Goal: Answer question/provide support

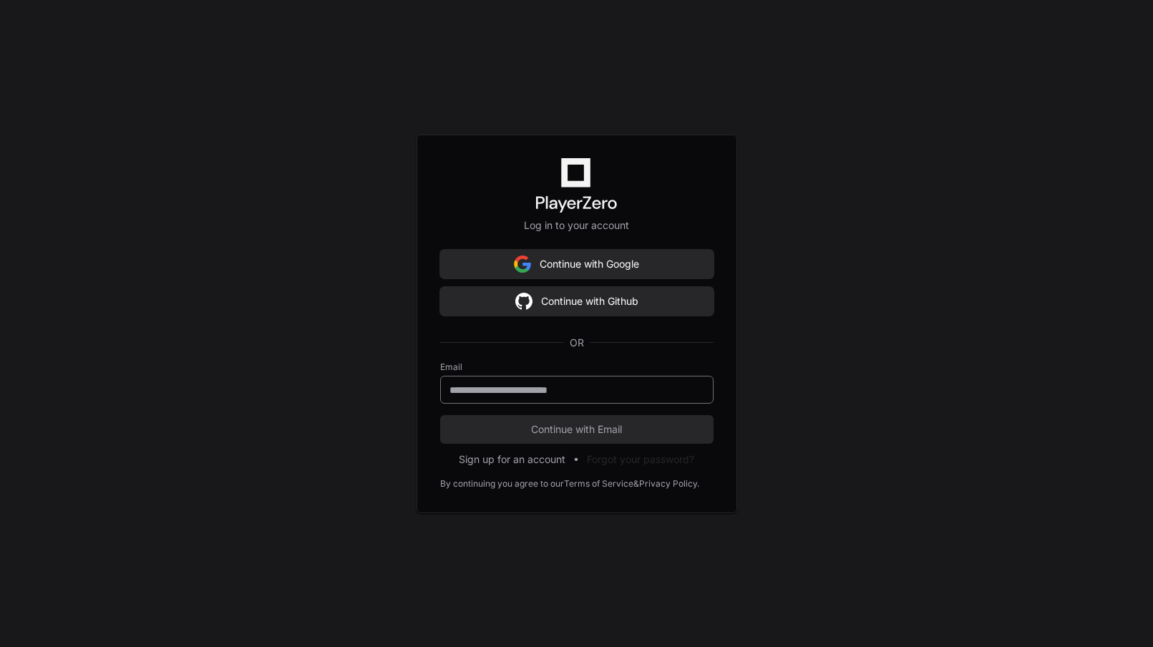
click at [691, 387] on keeper-lock "Open Keeper Popup" at bounding box center [693, 389] width 17 height 17
type input "**********"
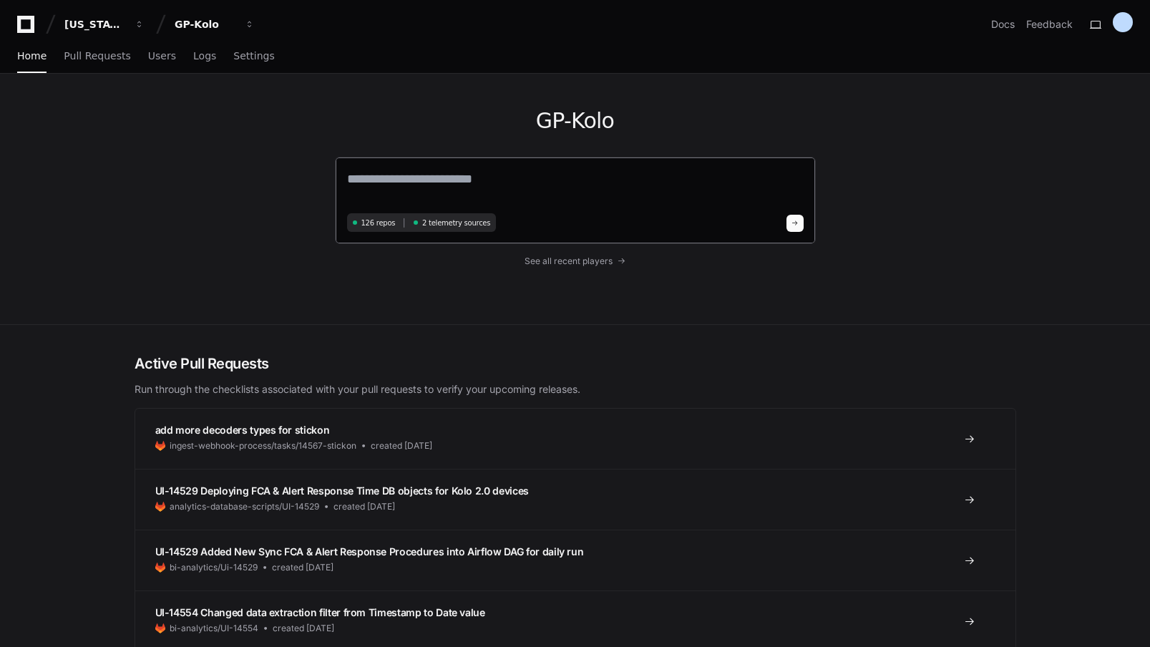
click at [351, 173] on textarea at bounding box center [575, 189] width 456 height 40
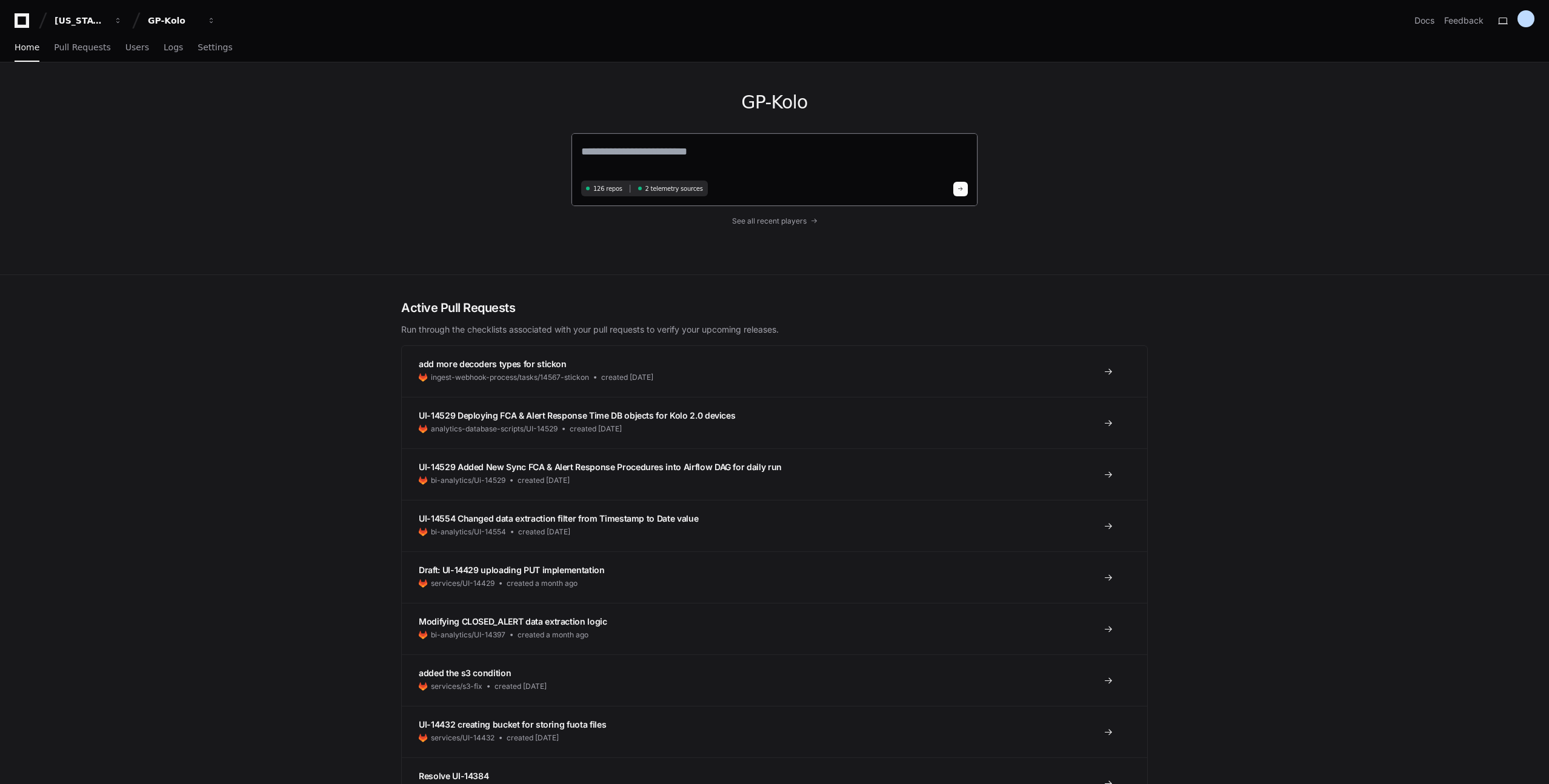
click at [615, 148] on textarea at bounding box center [774, 160] width 386 height 34
type textarea "**********"
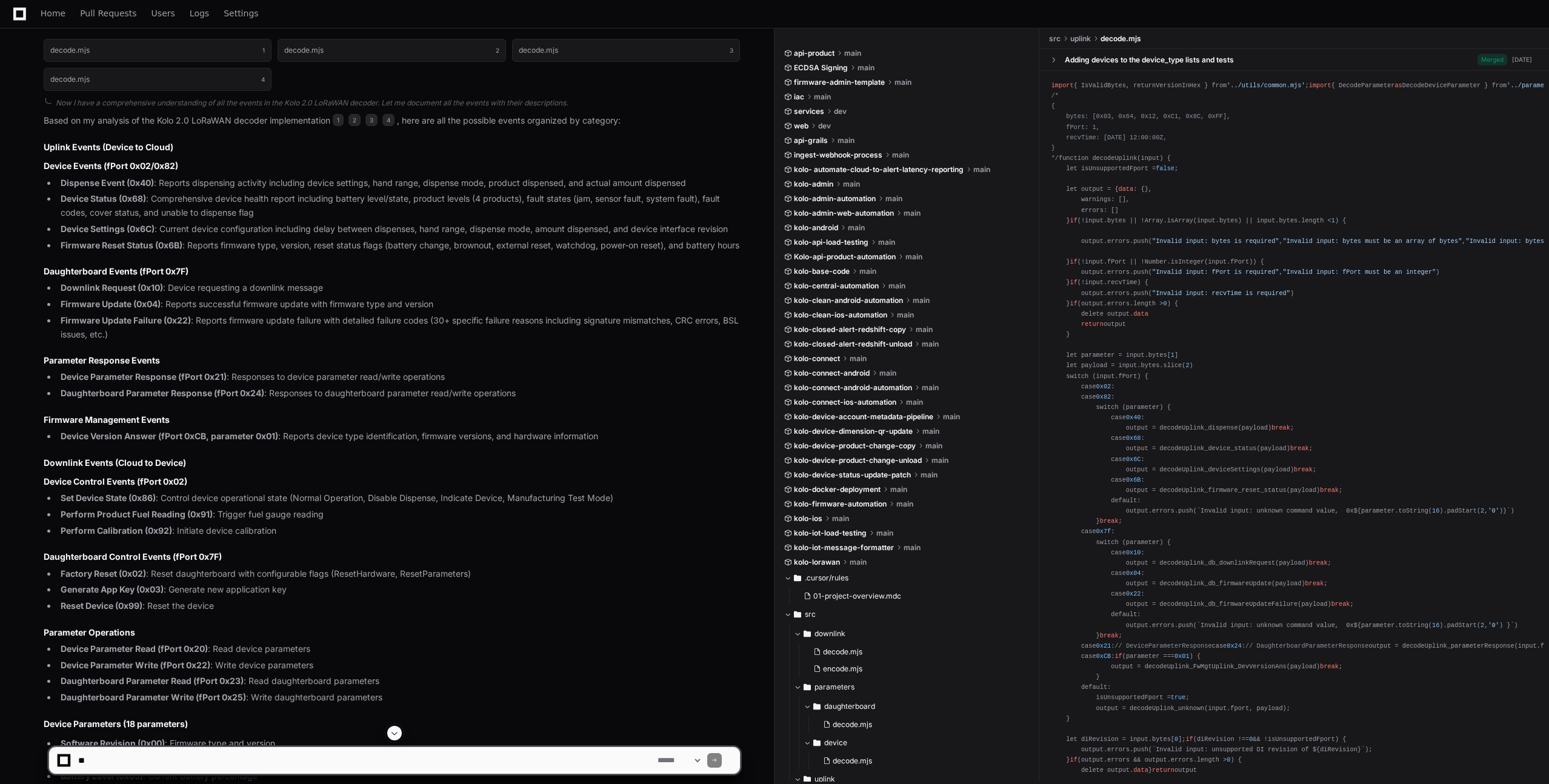
scroll to position [440, 0]
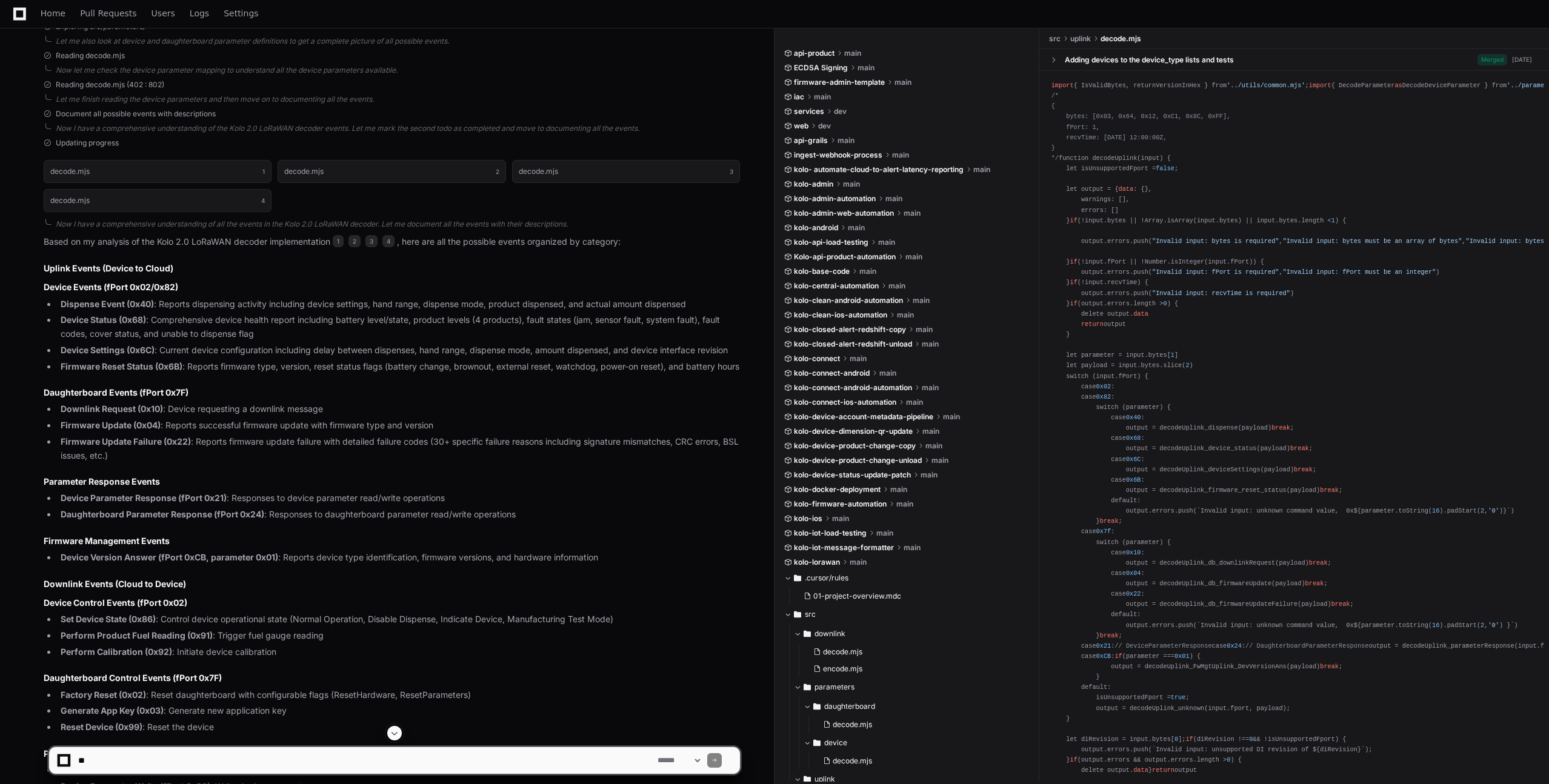
click at [146, 547] on textarea at bounding box center [365, 759] width 579 height 26
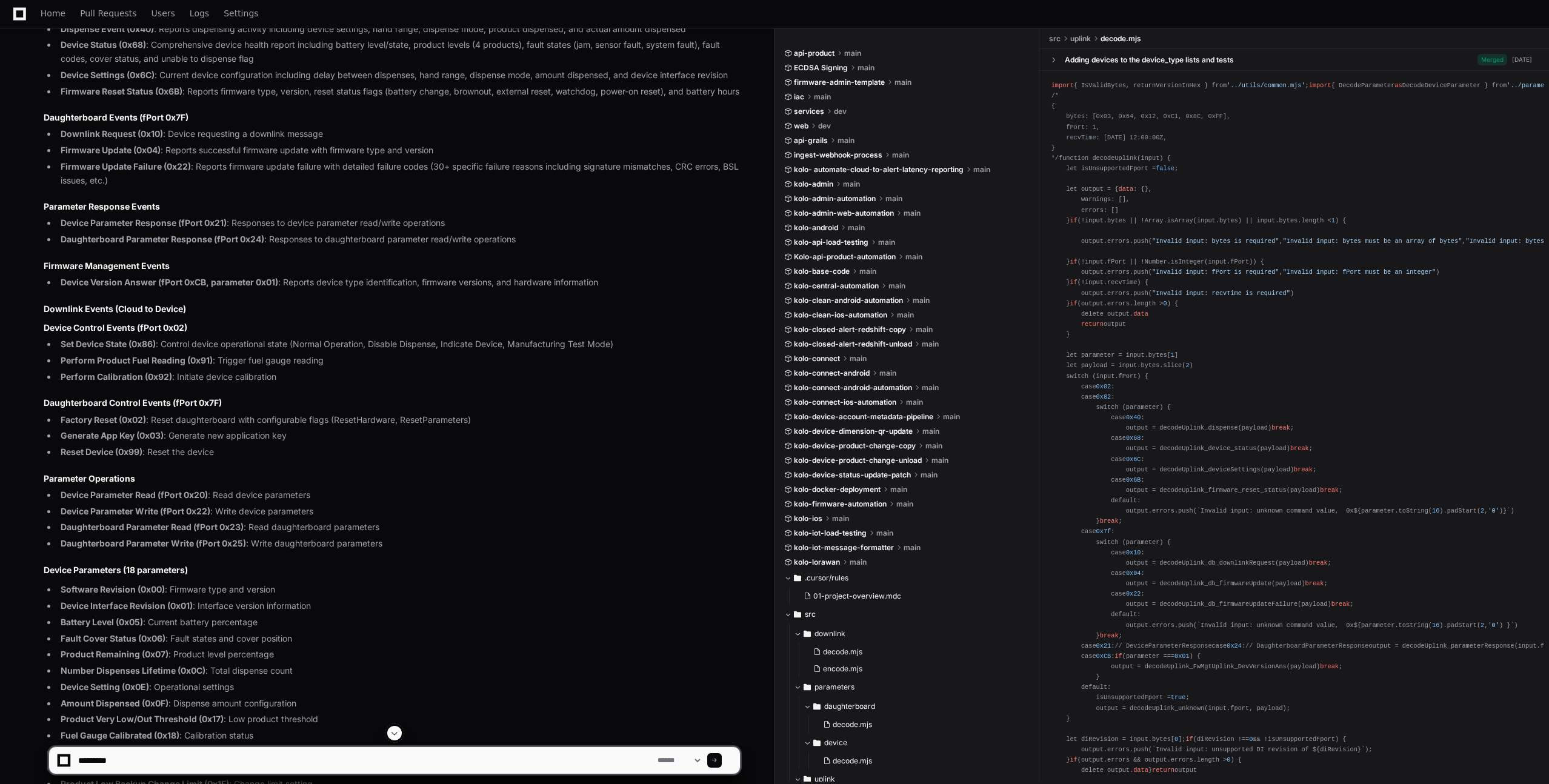
scroll to position [756, 0]
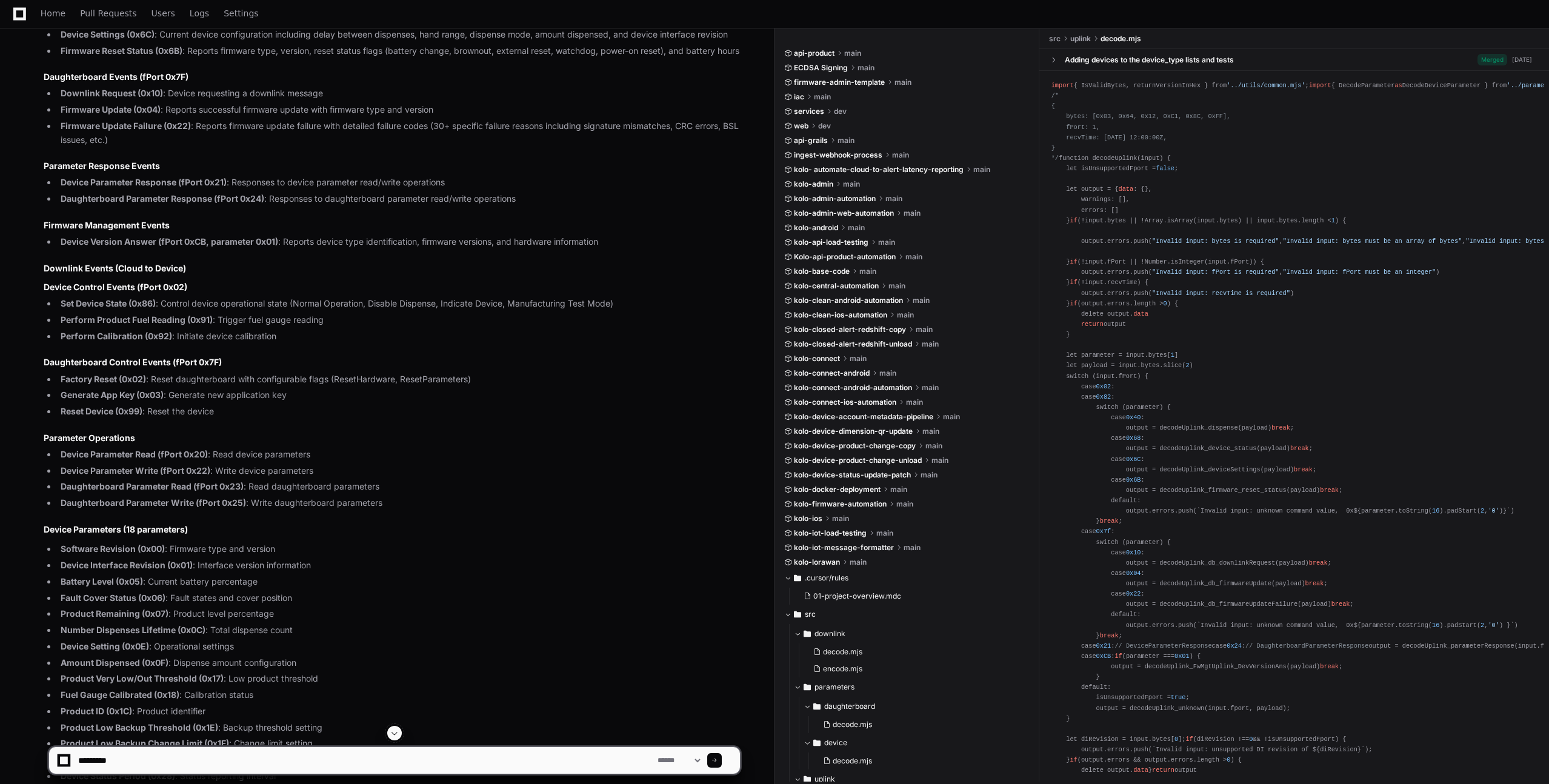
click at [171, 547] on textarea at bounding box center [365, 759] width 579 height 26
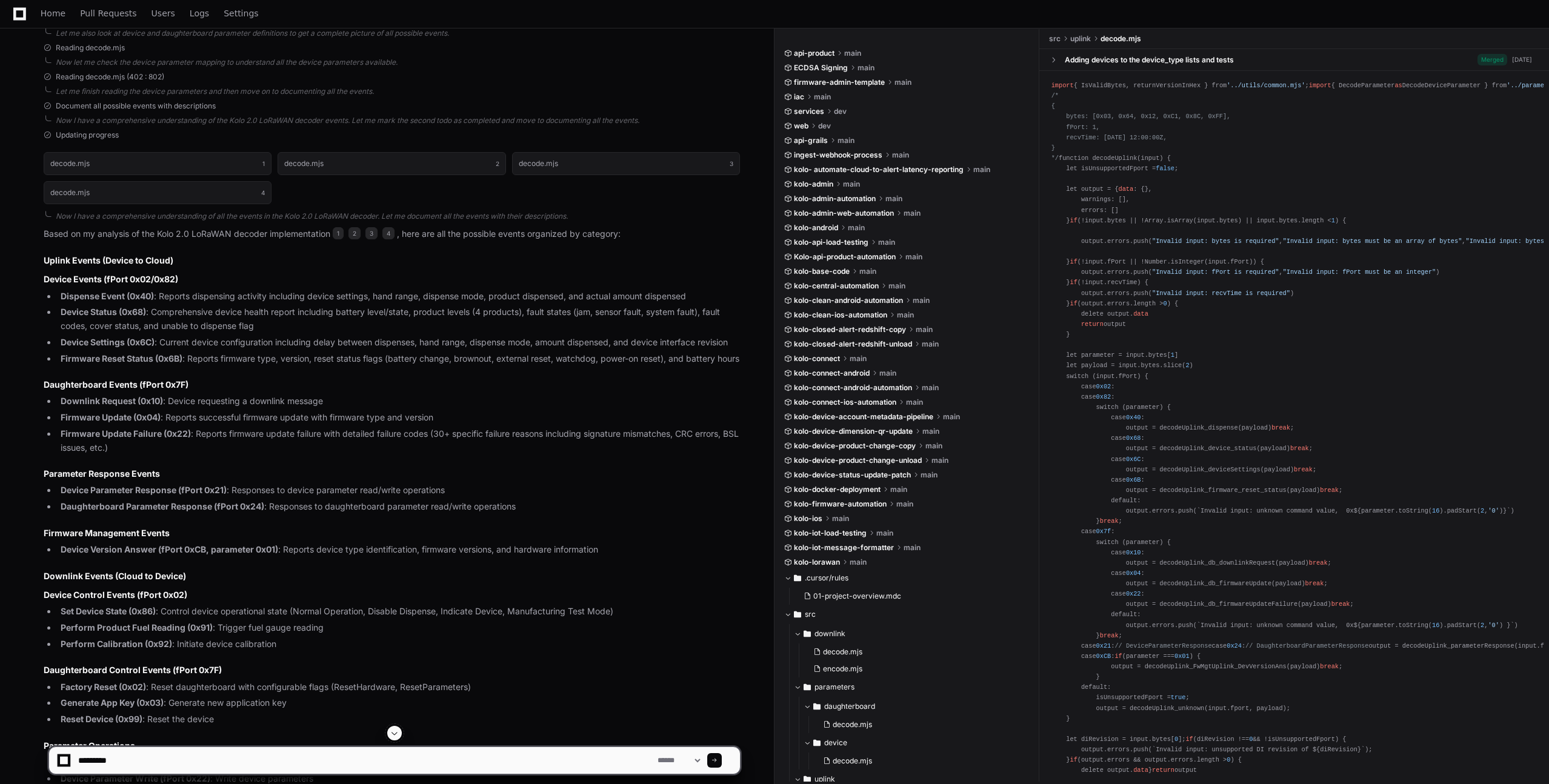
scroll to position [359, 0]
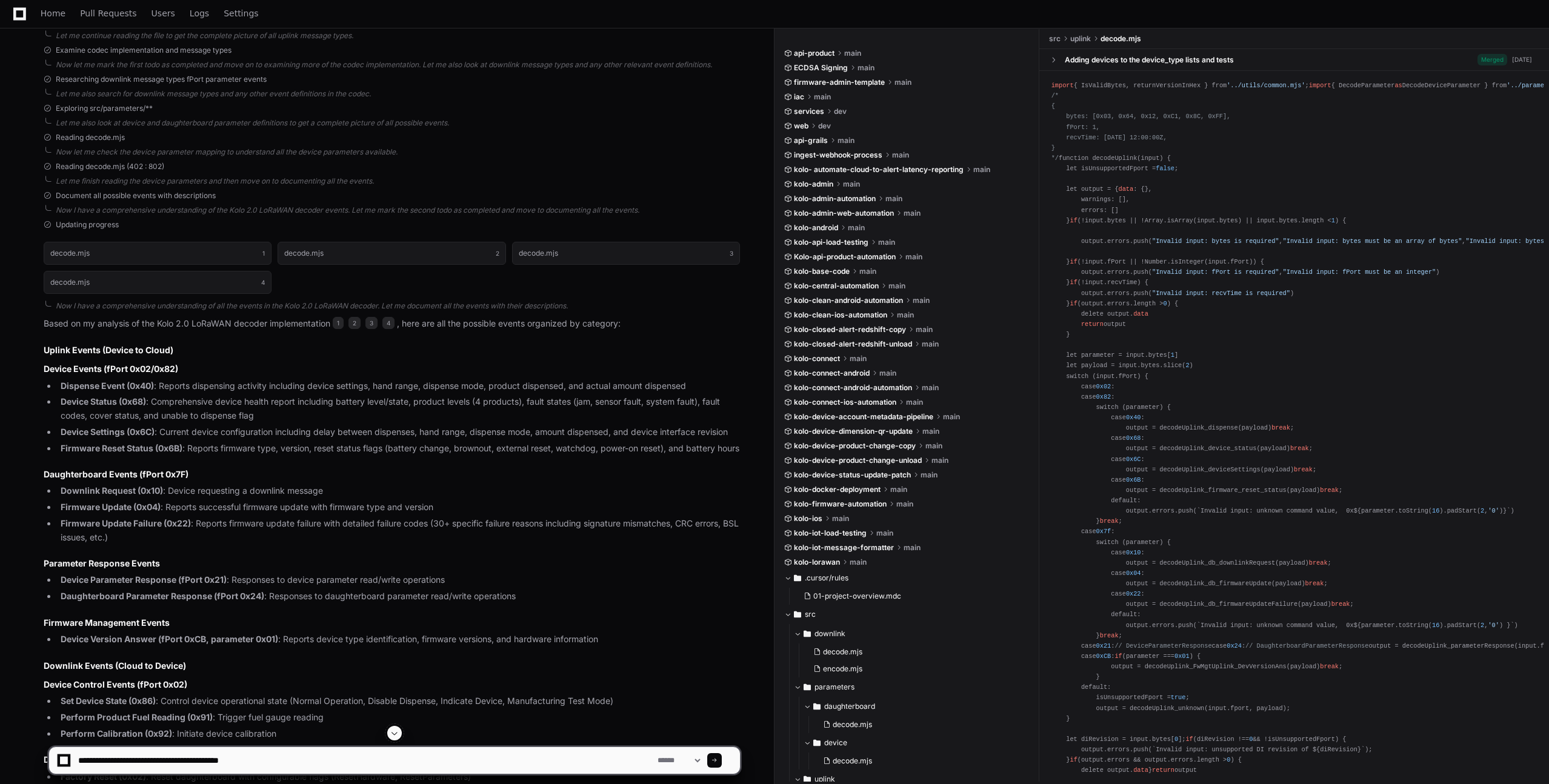
type textarea "**********"
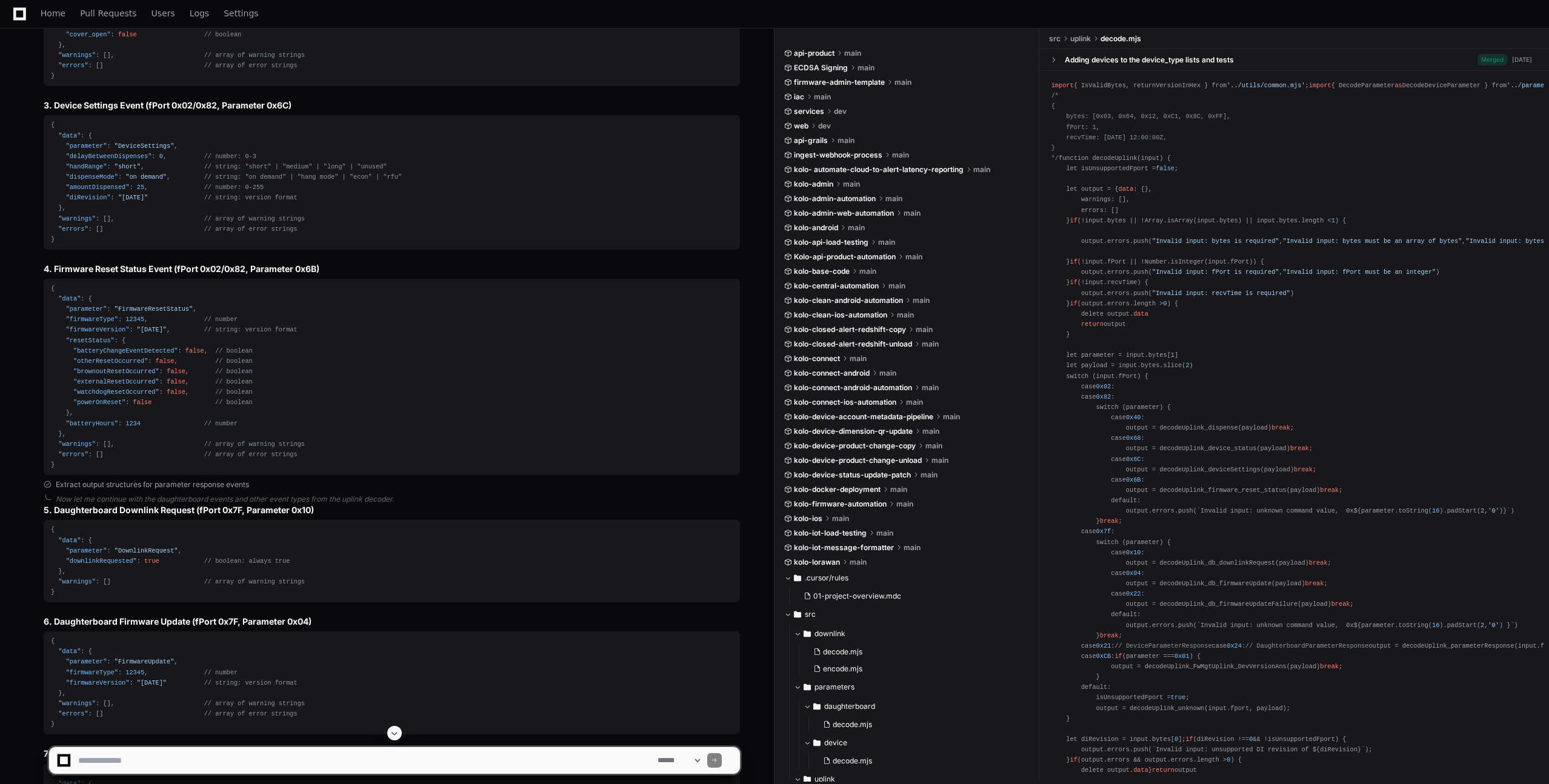
scroll to position [2614, 0]
click at [67, 474] on div "{ "data" : { "parameter" : "FirmwareResetStatus" , "firmwareType" : 12345 , // …" at bounding box center [391, 381] width 682 height 186
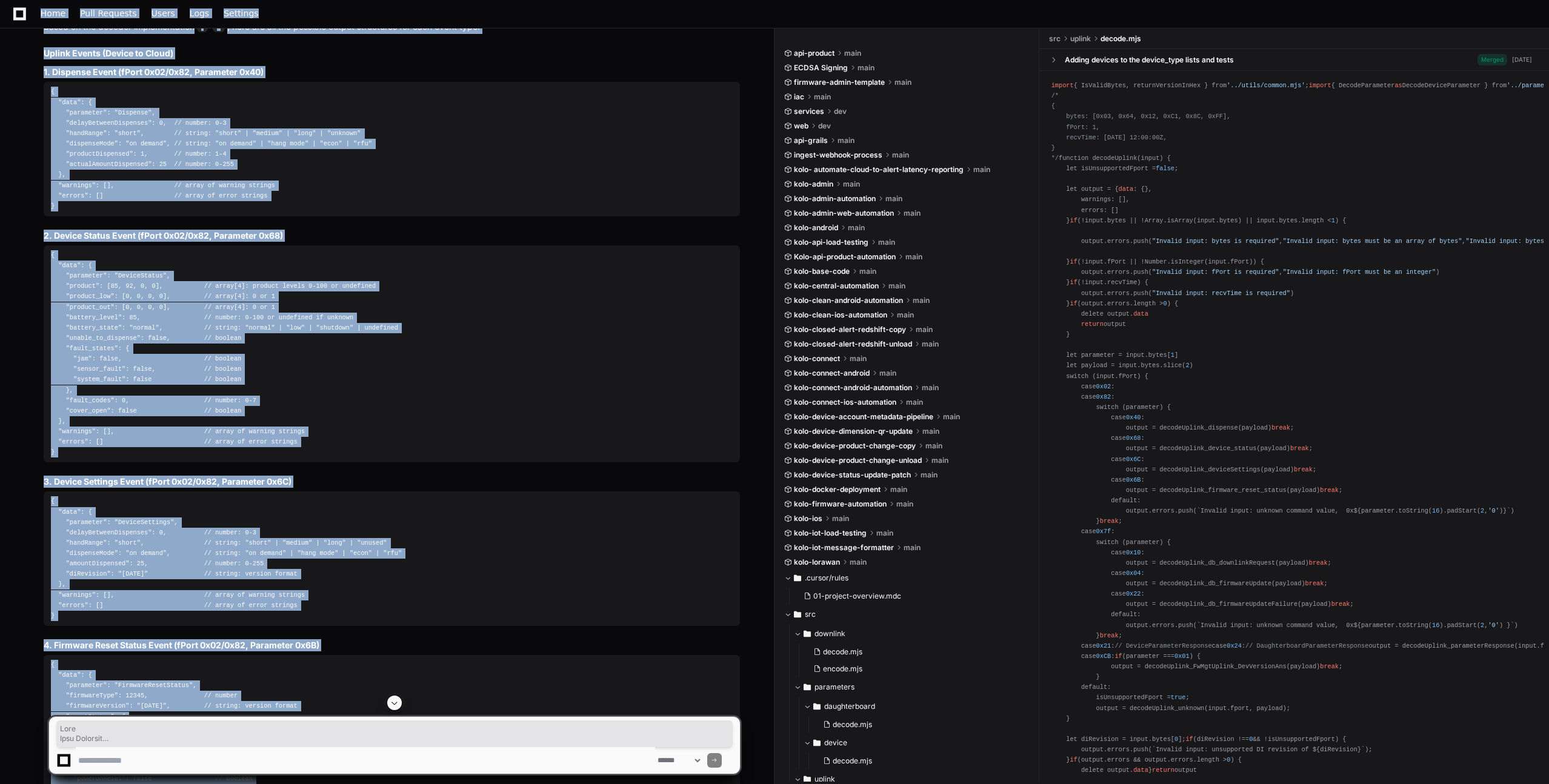
scroll to position [2170, 0]
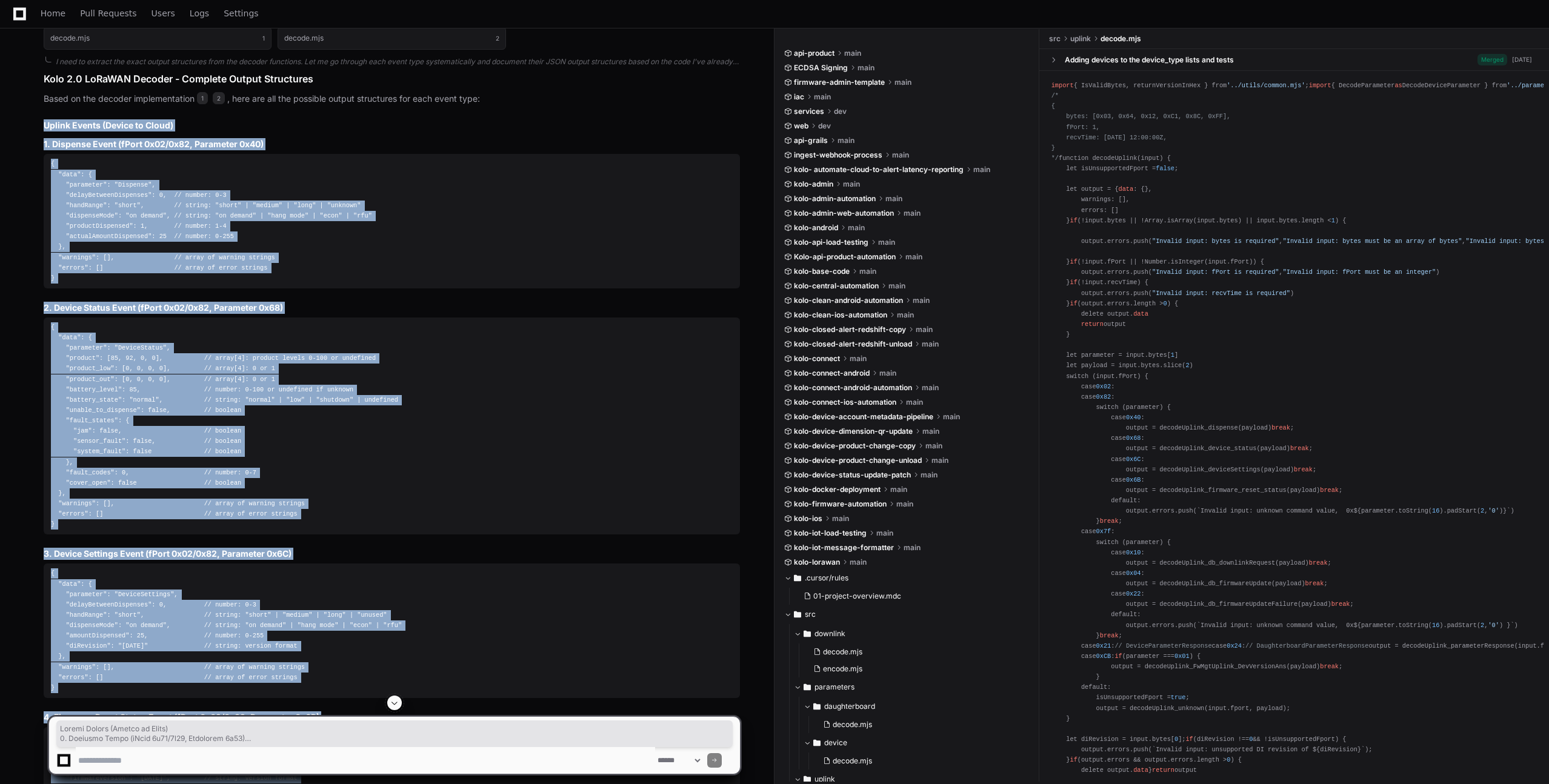
drag, startPoint x: 56, startPoint y: 484, endPoint x: 26, endPoint y: 139, distance: 346.3
click at [26, 139] on div "Extract output structures for downlink events decode.mjs 1 decode.mjs 2 I need …" at bounding box center [379, 464] width 721 height 919
copy article "Uplink Events (Device to Cloud) 1. Dispense Event (fPort 0x02/0x82, Parameter 0…"
